Goal: Transaction & Acquisition: Purchase product/service

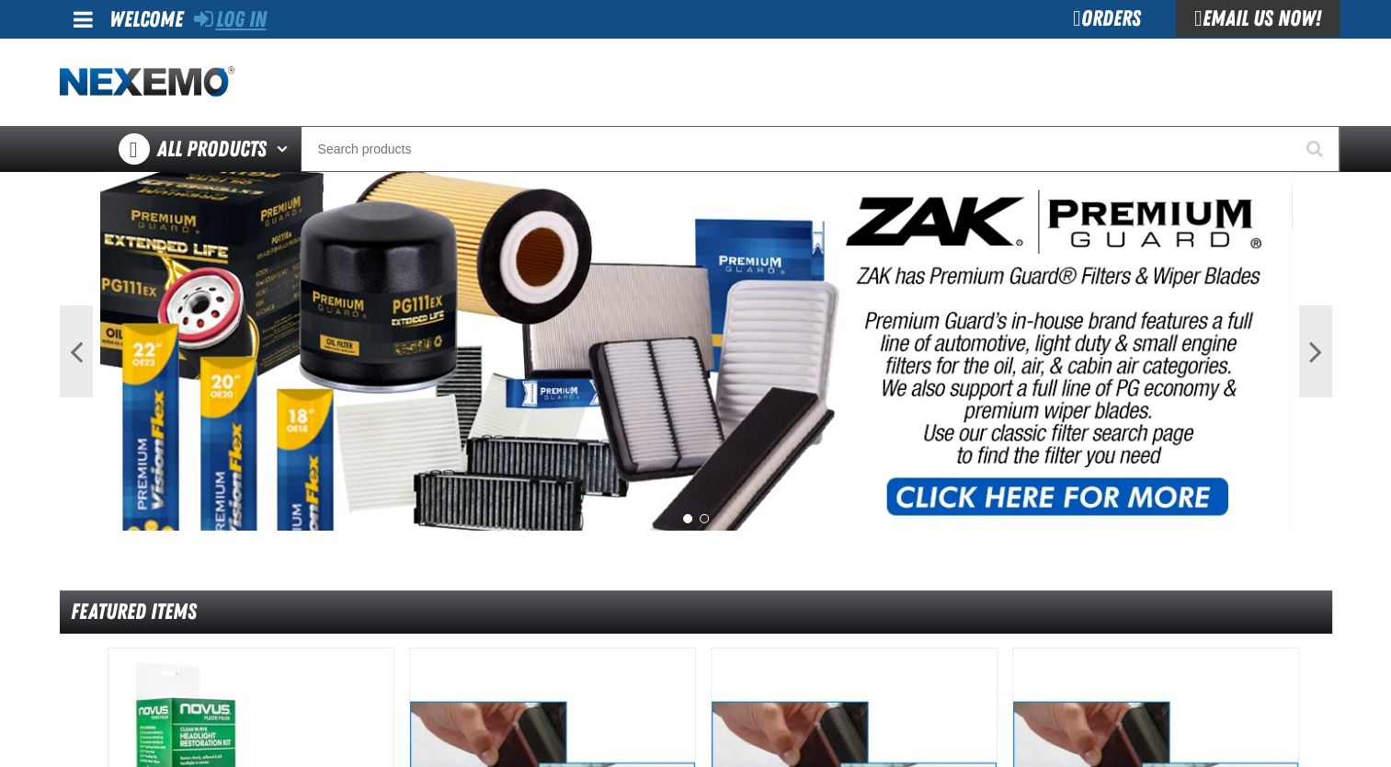
click at [254, 17] on link "Log In" at bounding box center [230, 19] width 73 height 26
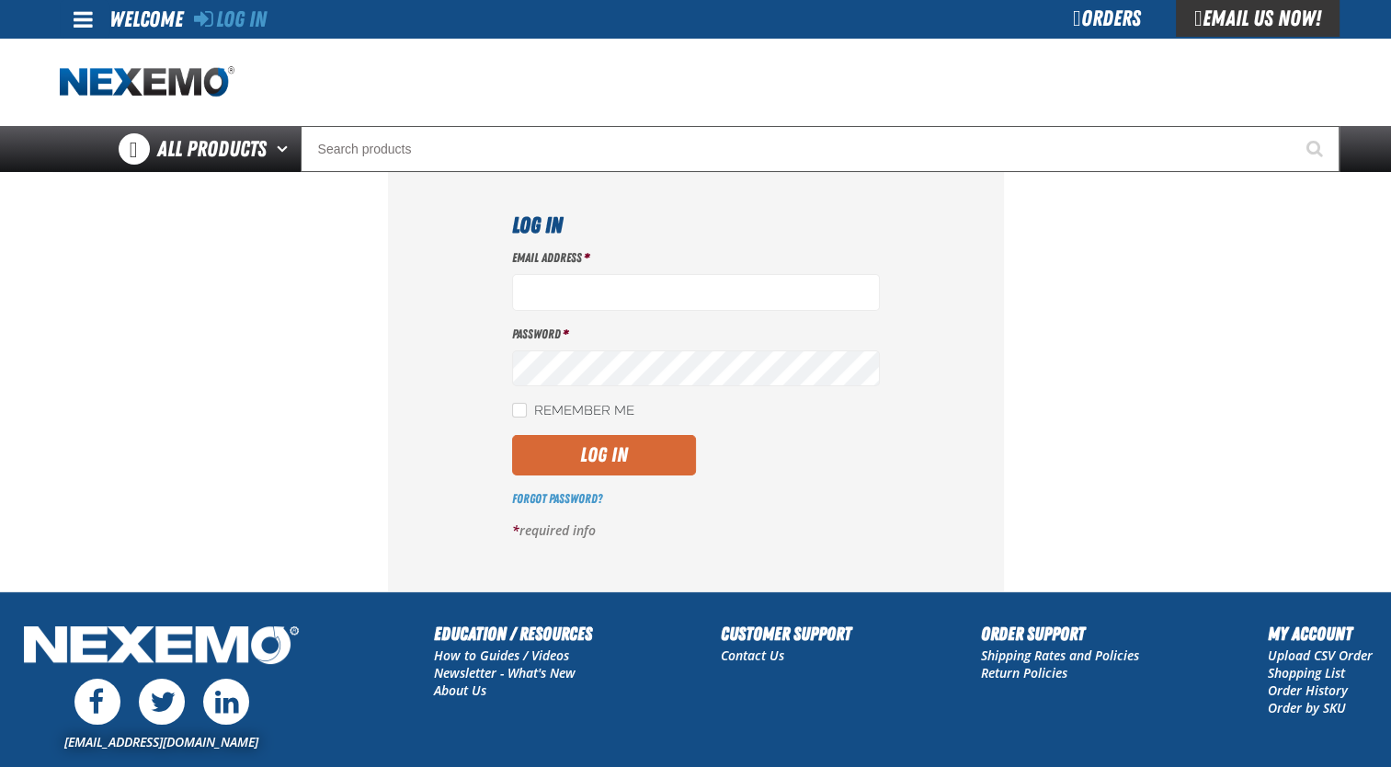
type input "jmolina@zakproducts.com"
click at [555, 447] on button "Log In" at bounding box center [604, 455] width 184 height 40
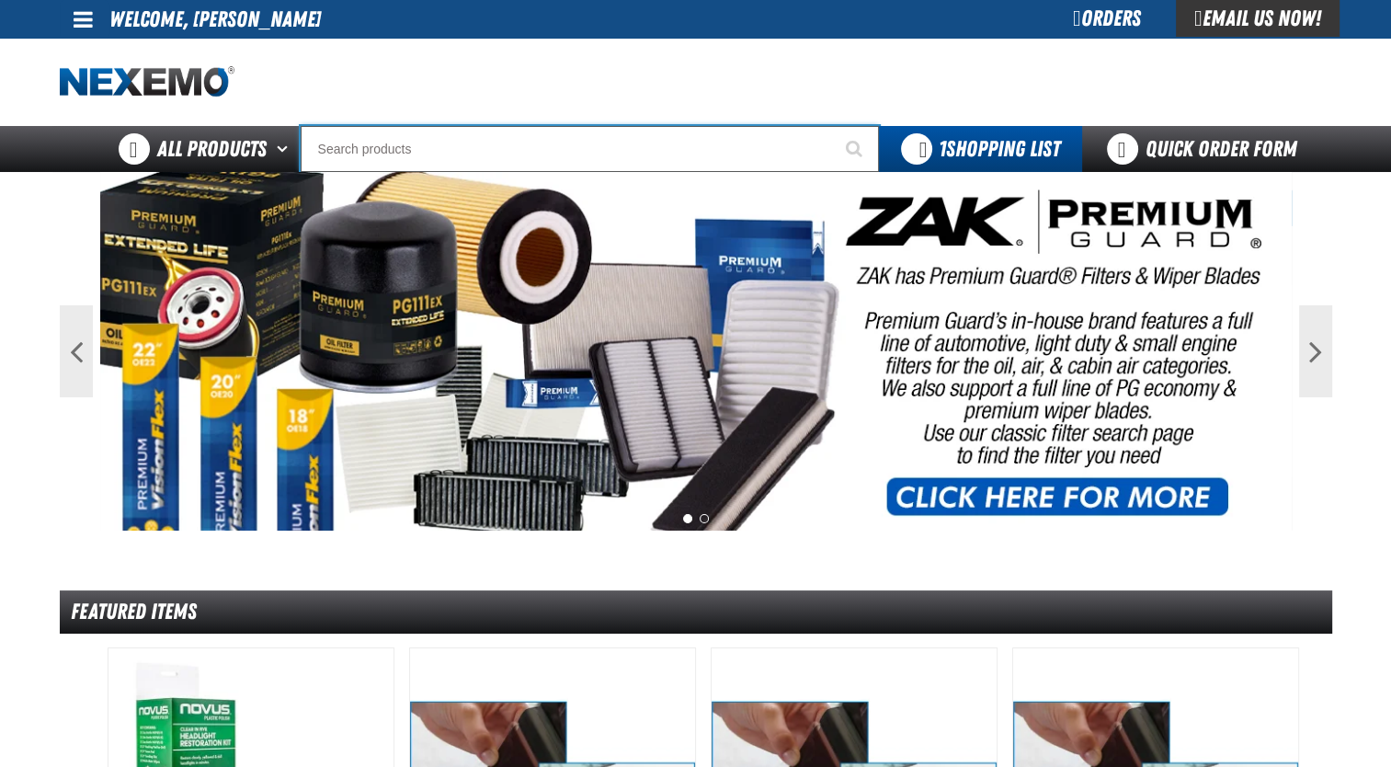
click at [464, 133] on input "Search" at bounding box center [590, 149] width 578 height 46
type input "c"
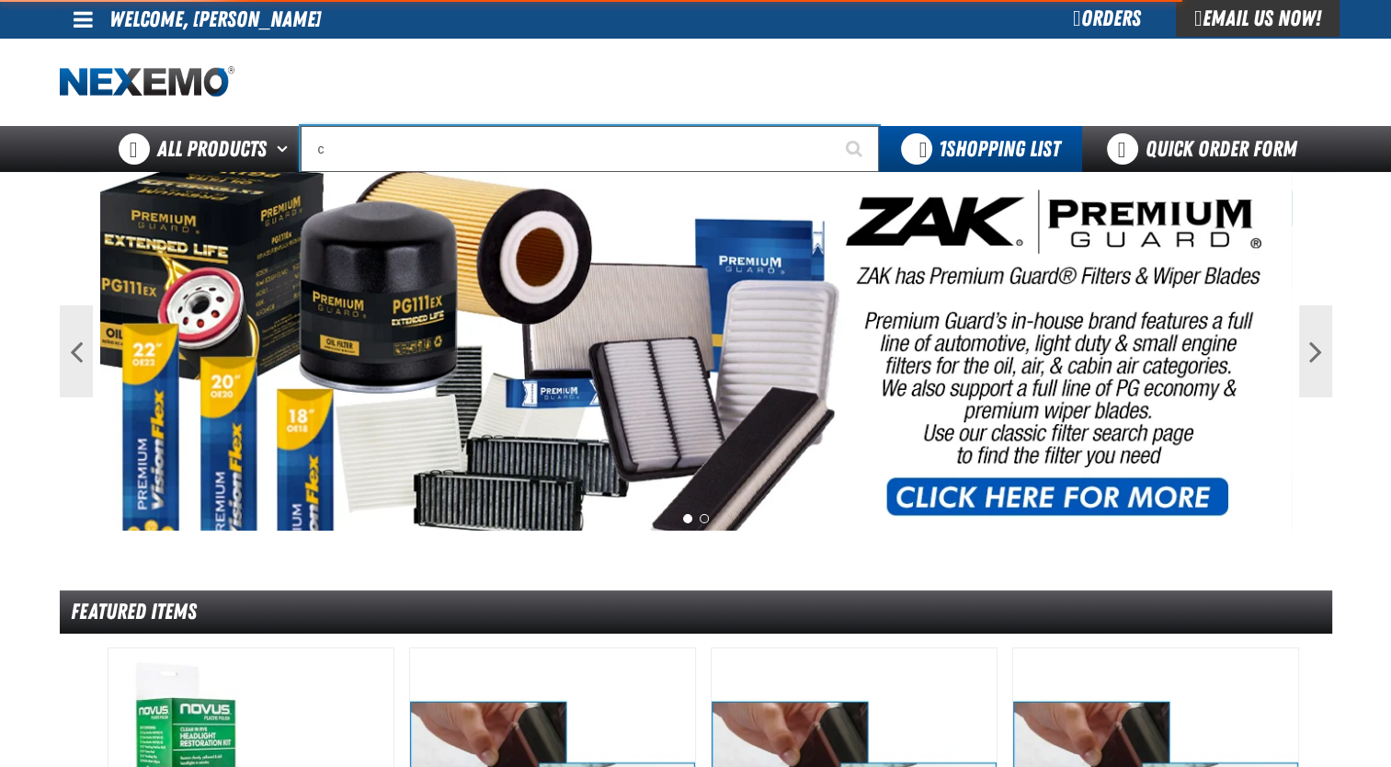
type input "c Alkaline Battery 1.5 Volt (12 per pack)"
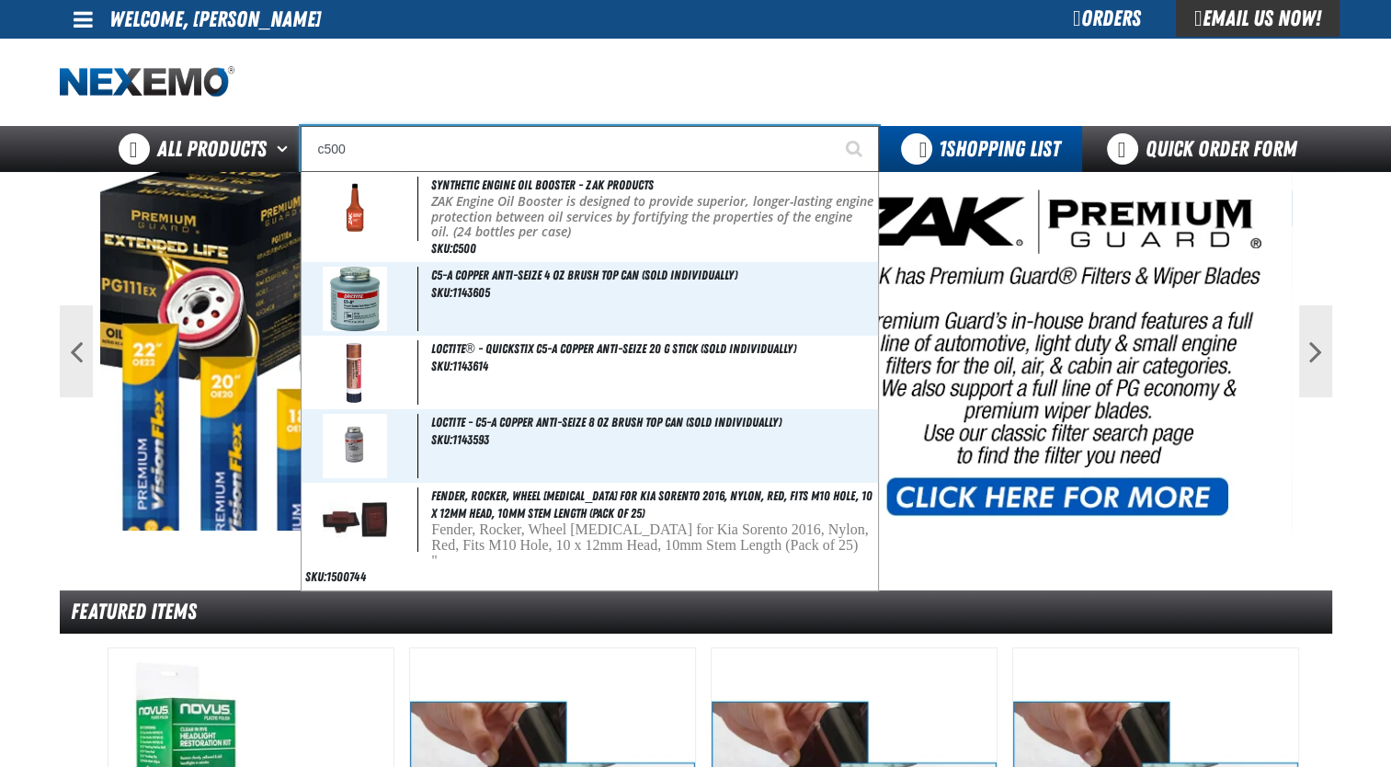
type input "c500"
click at [833, 126] on button "Start Searching" at bounding box center [856, 149] width 46 height 46
